Goal: Transaction & Acquisition: Purchase product/service

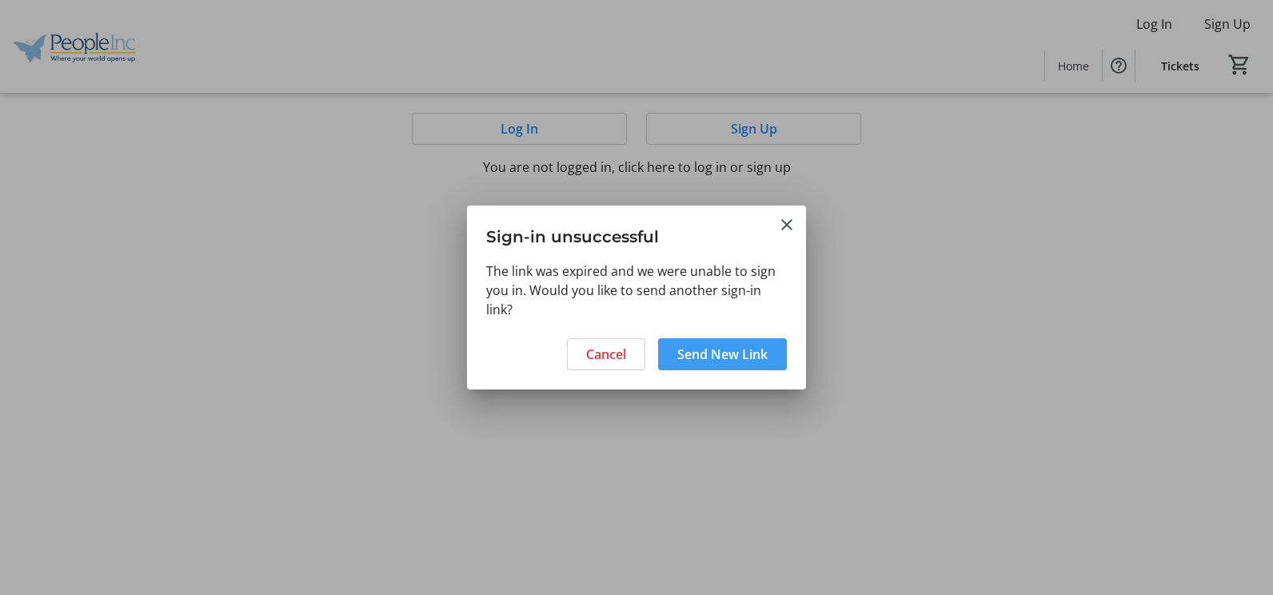
click at [703, 348] on span "Send New Link" at bounding box center [722, 354] width 90 height 19
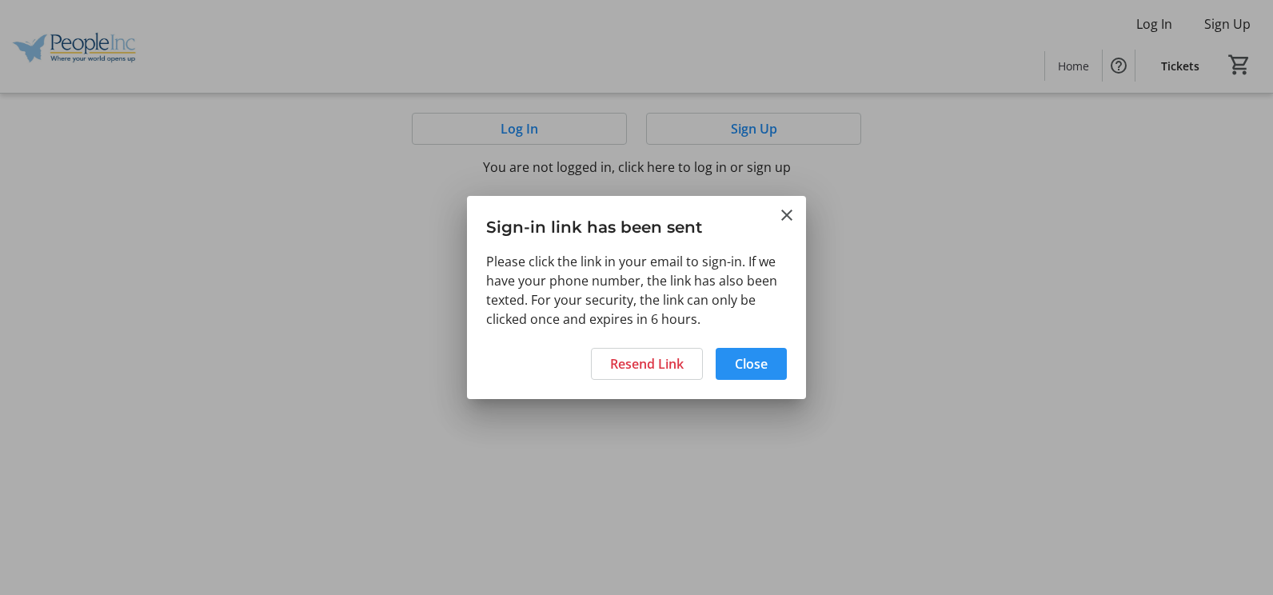
click at [749, 361] on span "Close" at bounding box center [751, 363] width 33 height 19
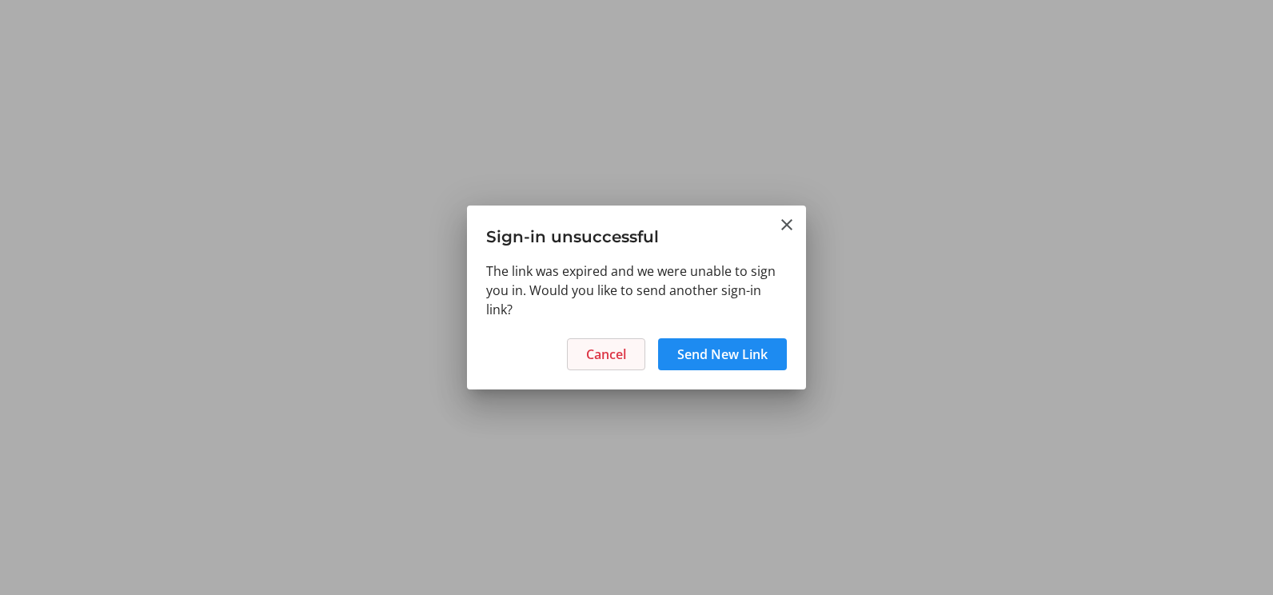
click at [623, 357] on span "Cancel" at bounding box center [606, 354] width 40 height 19
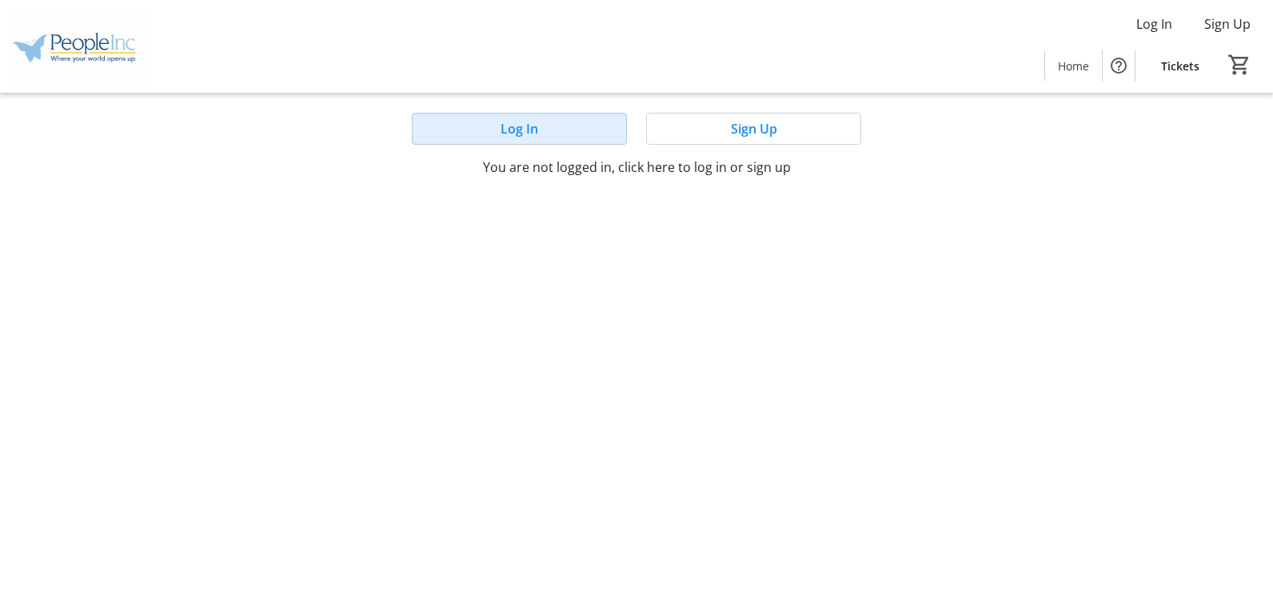
click at [505, 137] on span "Log In" at bounding box center [520, 128] width 38 height 19
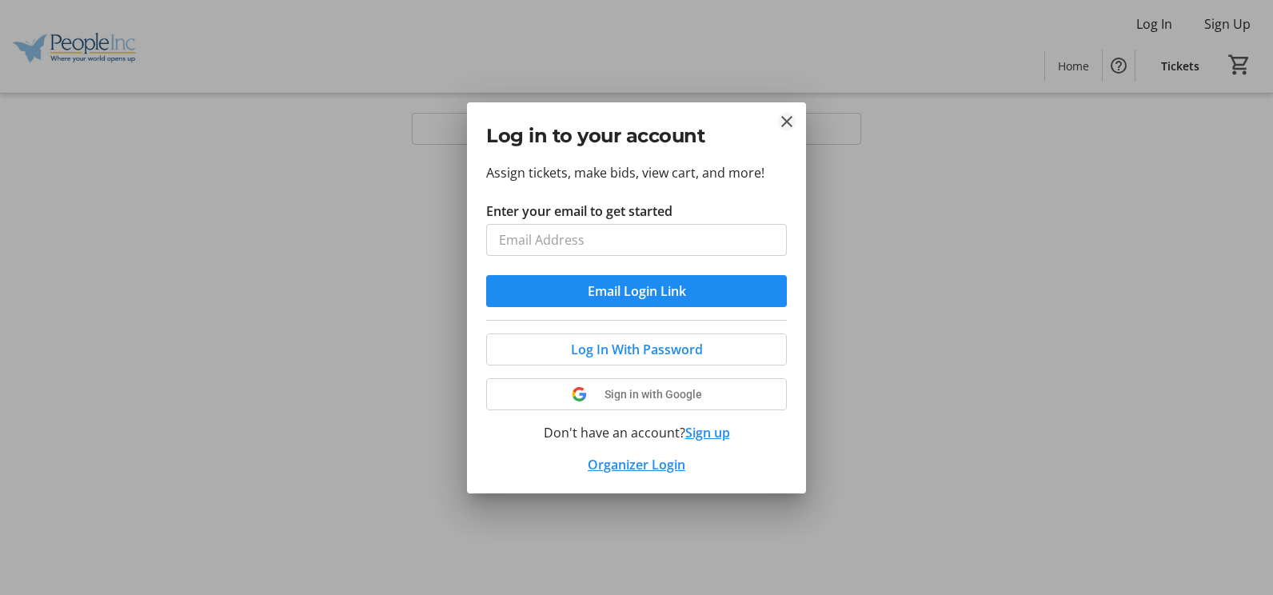
click at [789, 118] on mat-icon "Close" at bounding box center [786, 121] width 19 height 19
